Goal: Transaction & Acquisition: Purchase product/service

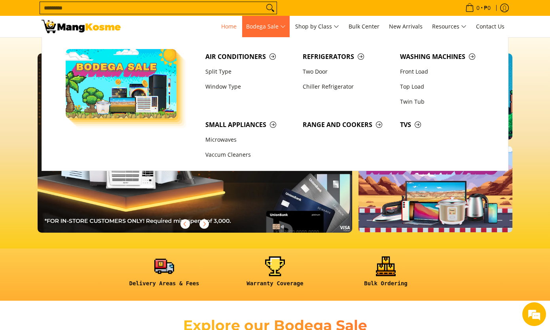
scroll to position [0, 0]
click at [266, 29] on span "Bodega Sale" at bounding box center [266, 27] width 40 height 10
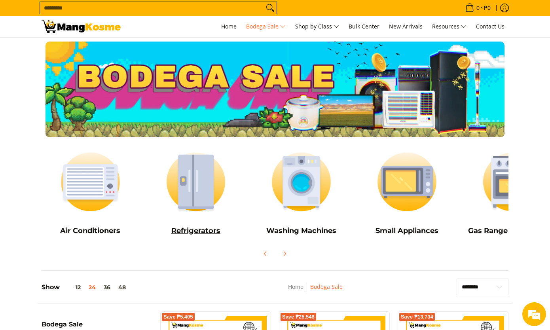
click at [185, 177] on img at bounding box center [196, 181] width 98 height 73
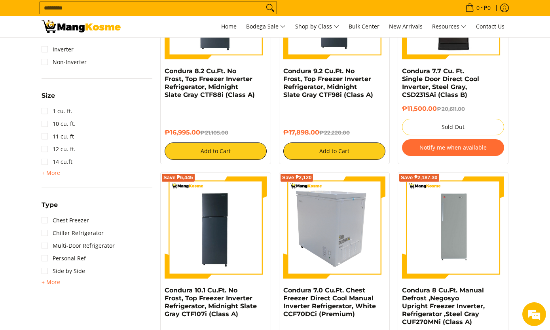
scroll to position [424, 0]
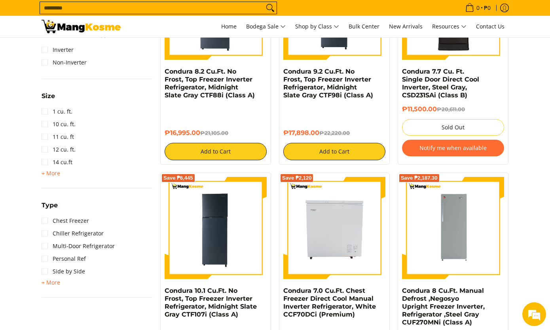
click at [81, 27] on img at bounding box center [81, 26] width 79 height 13
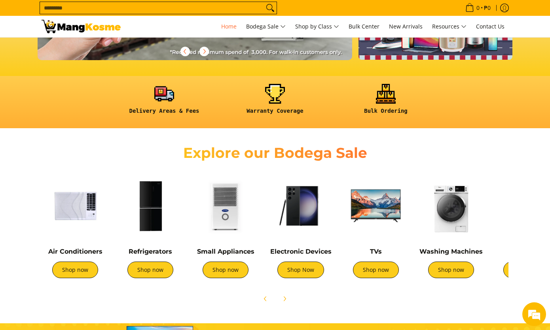
scroll to position [0, 629]
click at [226, 199] on img at bounding box center [225, 205] width 67 height 67
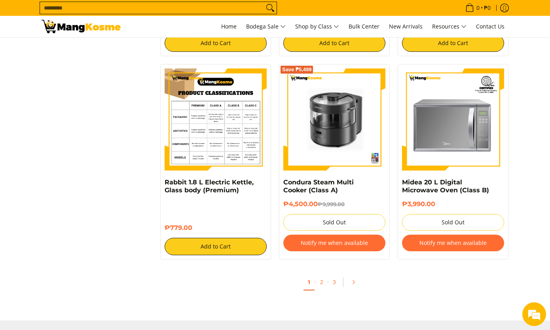
scroll to position [1422, 0]
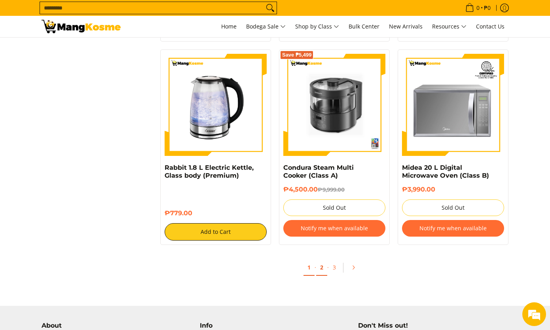
click at [322, 270] on link "2" at bounding box center [321, 268] width 11 height 16
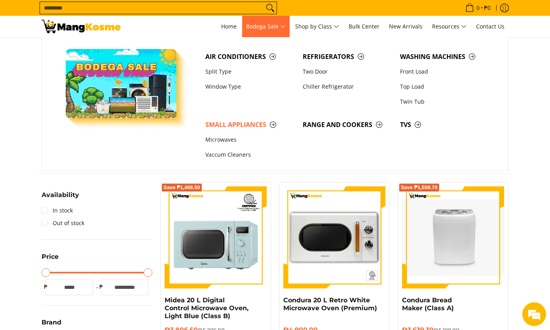
click at [279, 25] on span "Bodega Sale" at bounding box center [266, 27] width 40 height 10
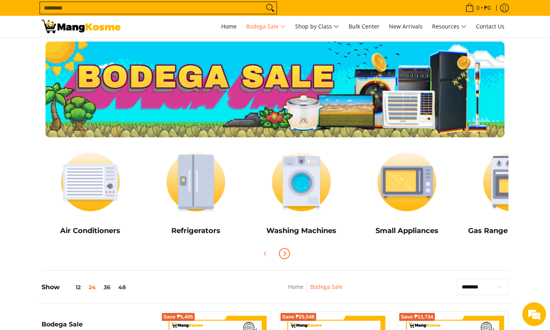
click at [282, 253] on icon "Next" at bounding box center [284, 254] width 6 height 6
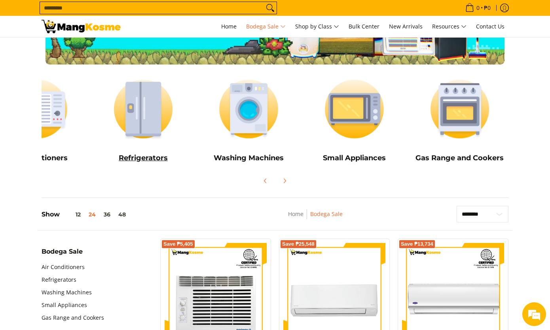
scroll to position [0, 51]
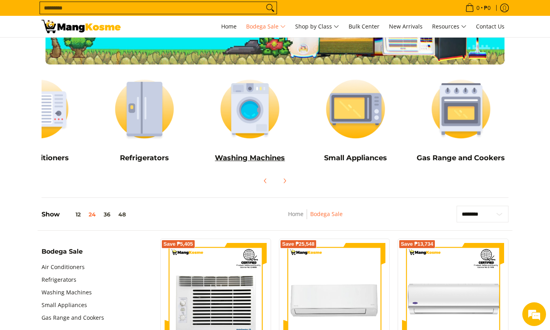
click at [258, 115] on img at bounding box center [250, 108] width 98 height 73
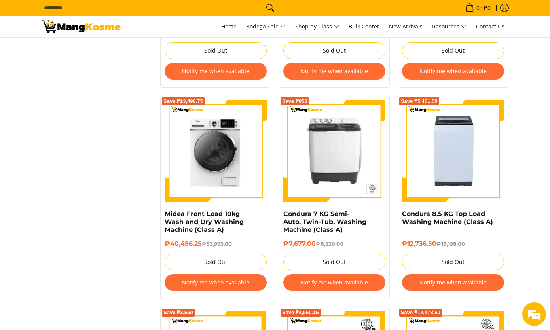
scroll to position [923, 0]
